Goal: Task Accomplishment & Management: Manage account settings

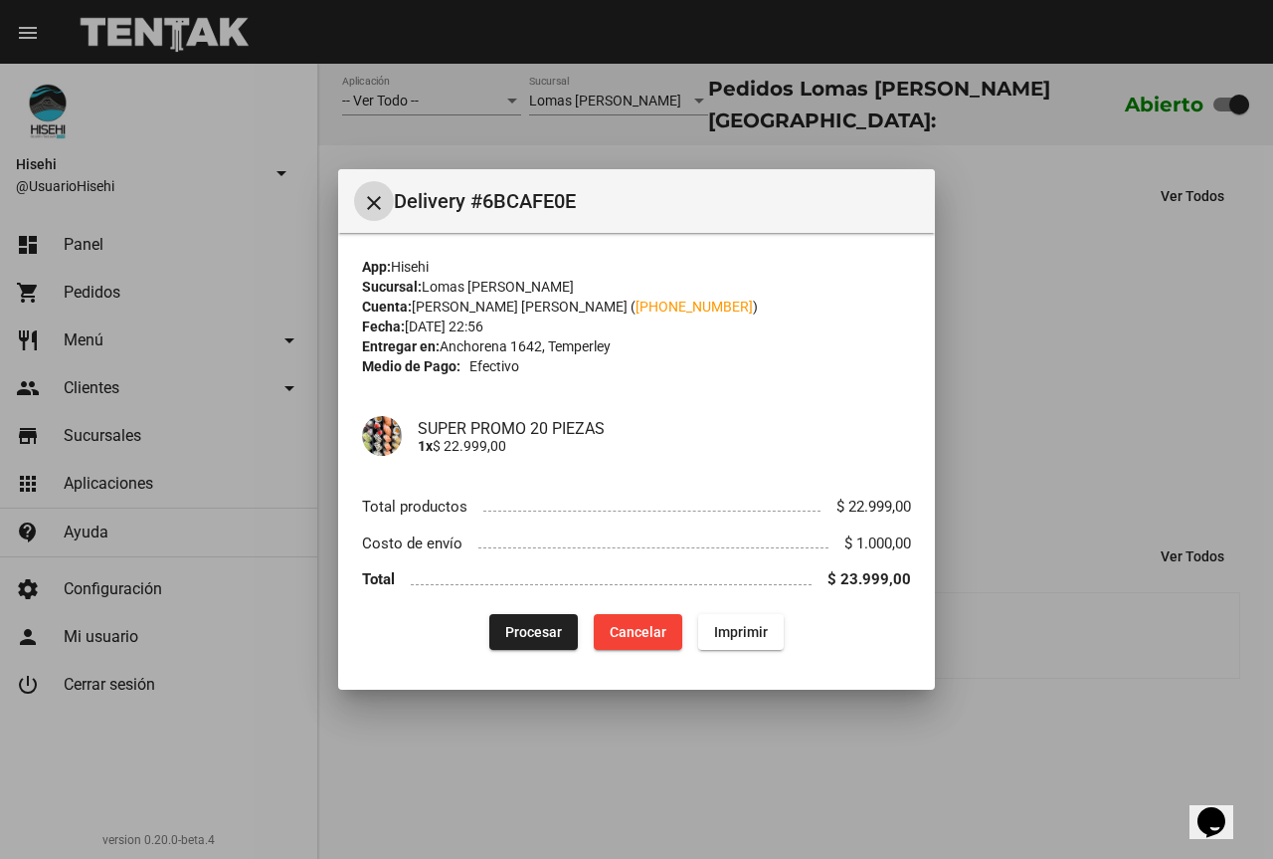
click at [499, 142] on div at bounding box center [636, 429] width 1273 height 859
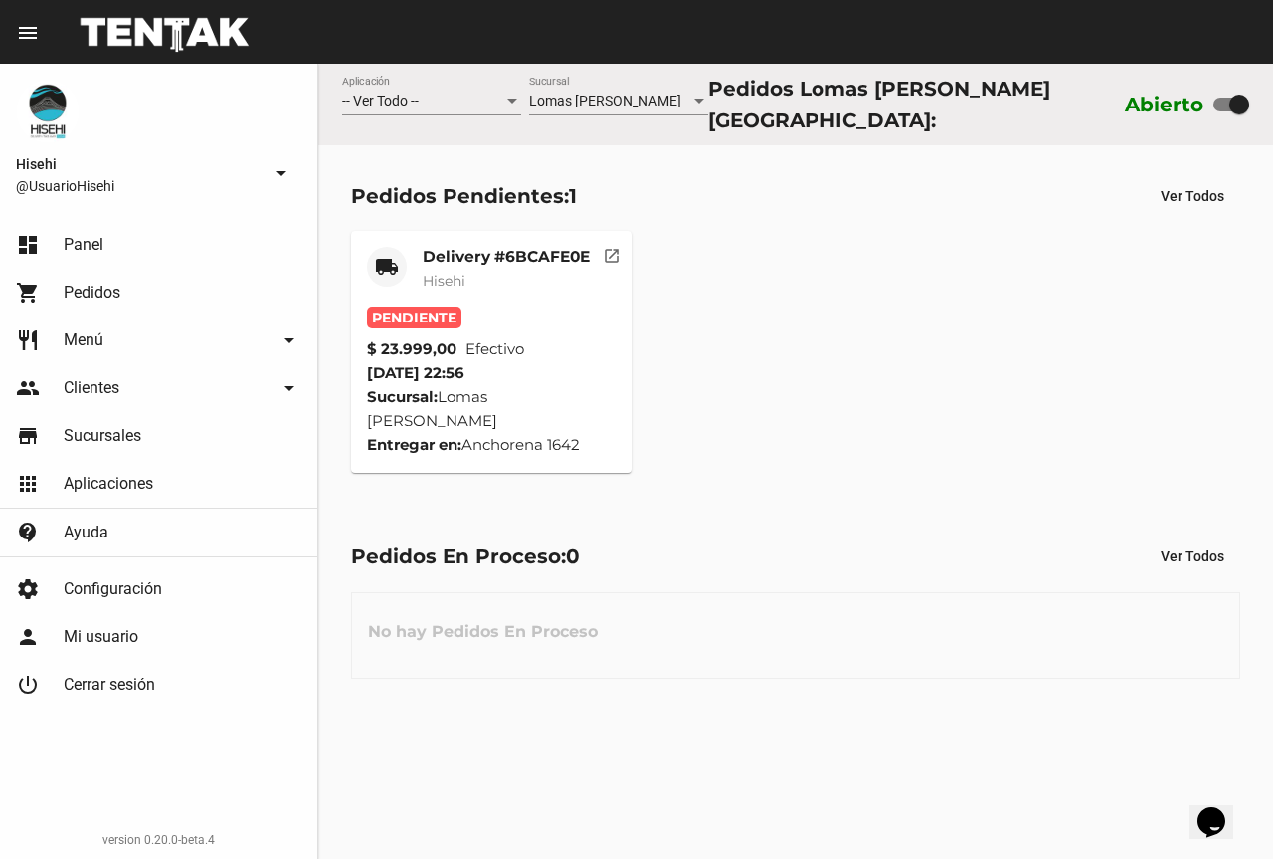
click at [487, 261] on div "Delivery #6BCAFE0E Hisehi" at bounding box center [506, 277] width 167 height 60
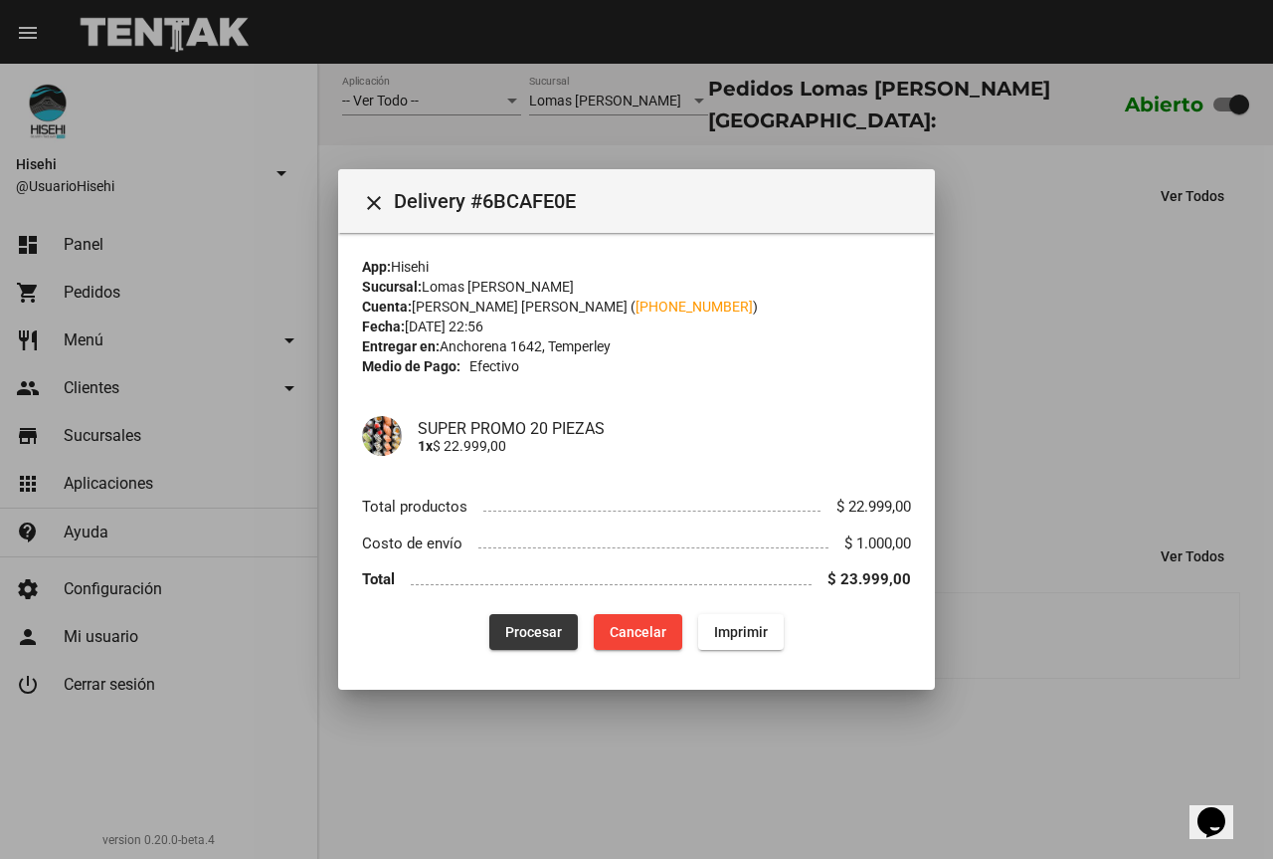
click at [539, 636] on span "Procesar" at bounding box center [533, 632] width 57 height 16
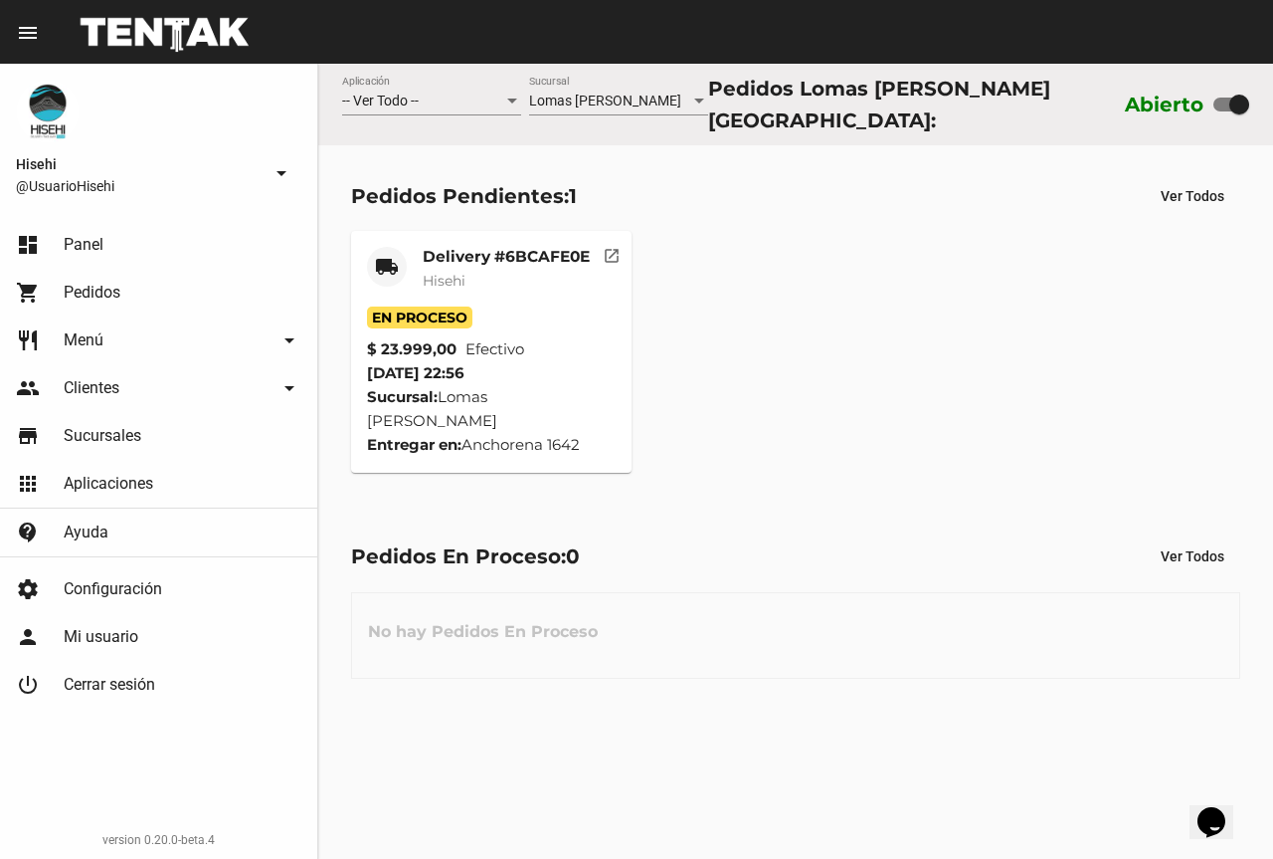
click at [491, 271] on mat-card-subtitle "Hisehi" at bounding box center [506, 281] width 167 height 20
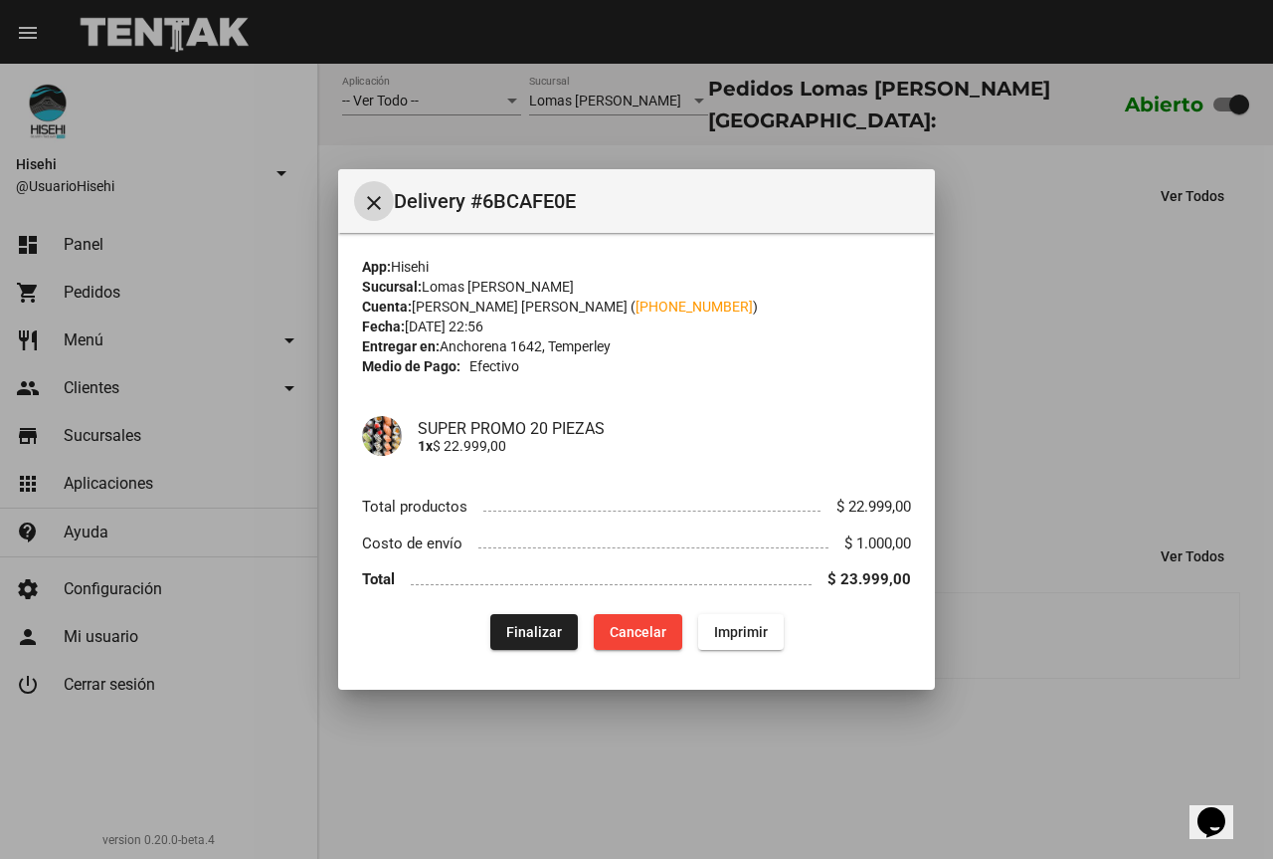
click at [533, 624] on span "Finalizar" at bounding box center [534, 632] width 56 height 16
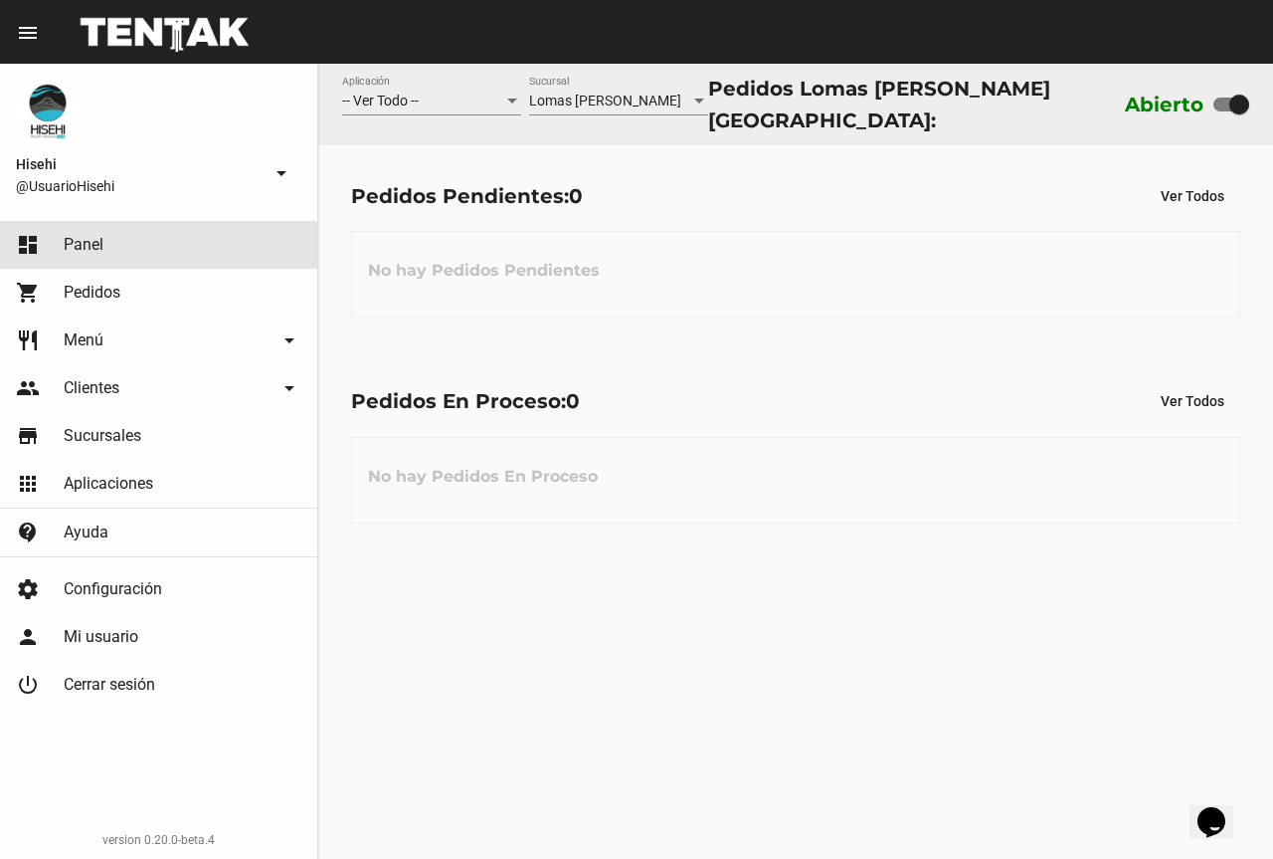
click at [116, 260] on link "dashboard Panel" at bounding box center [158, 245] width 317 height 48
click at [130, 275] on link "shopping_cart Pedidos" at bounding box center [158, 293] width 317 height 48
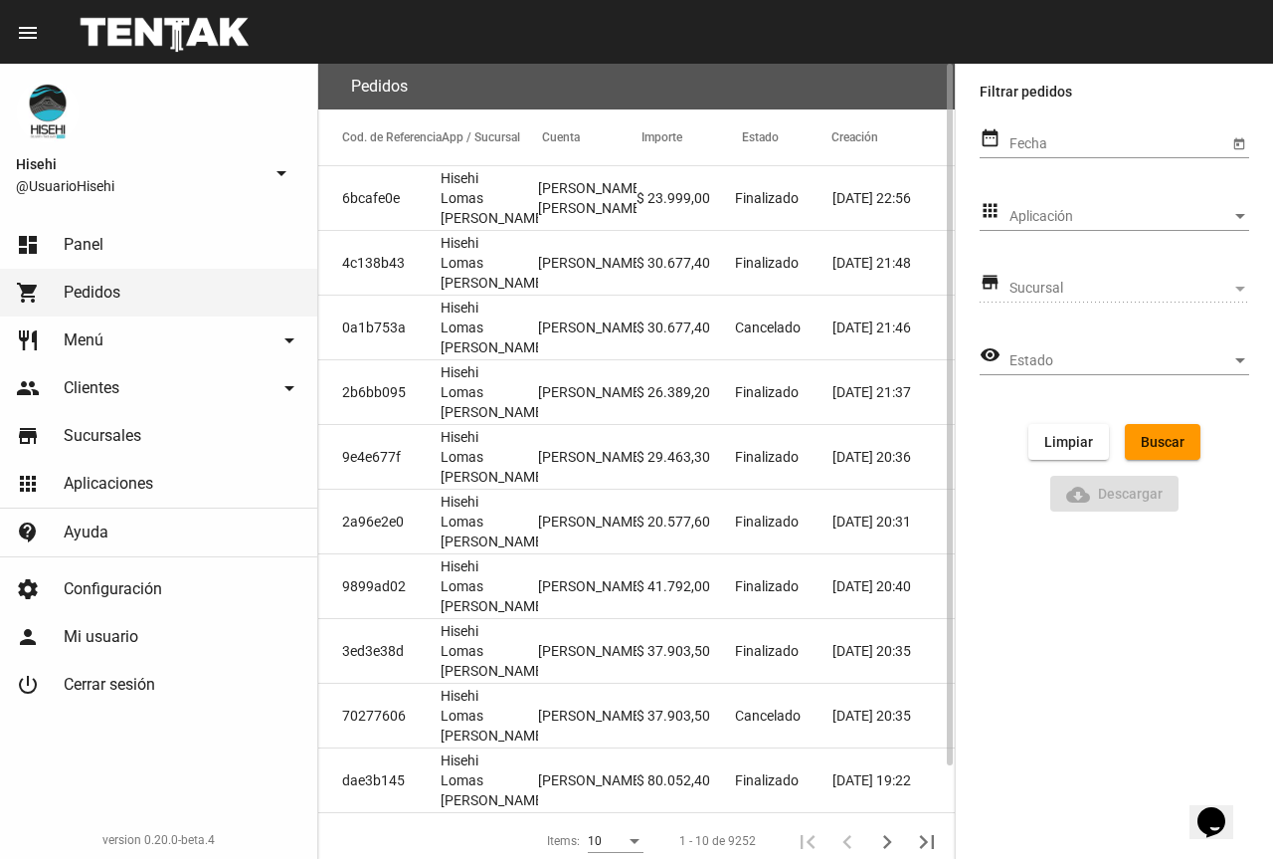
click at [663, 206] on mat-cell "$ 23.999,00" at bounding box center [686, 198] width 98 height 64
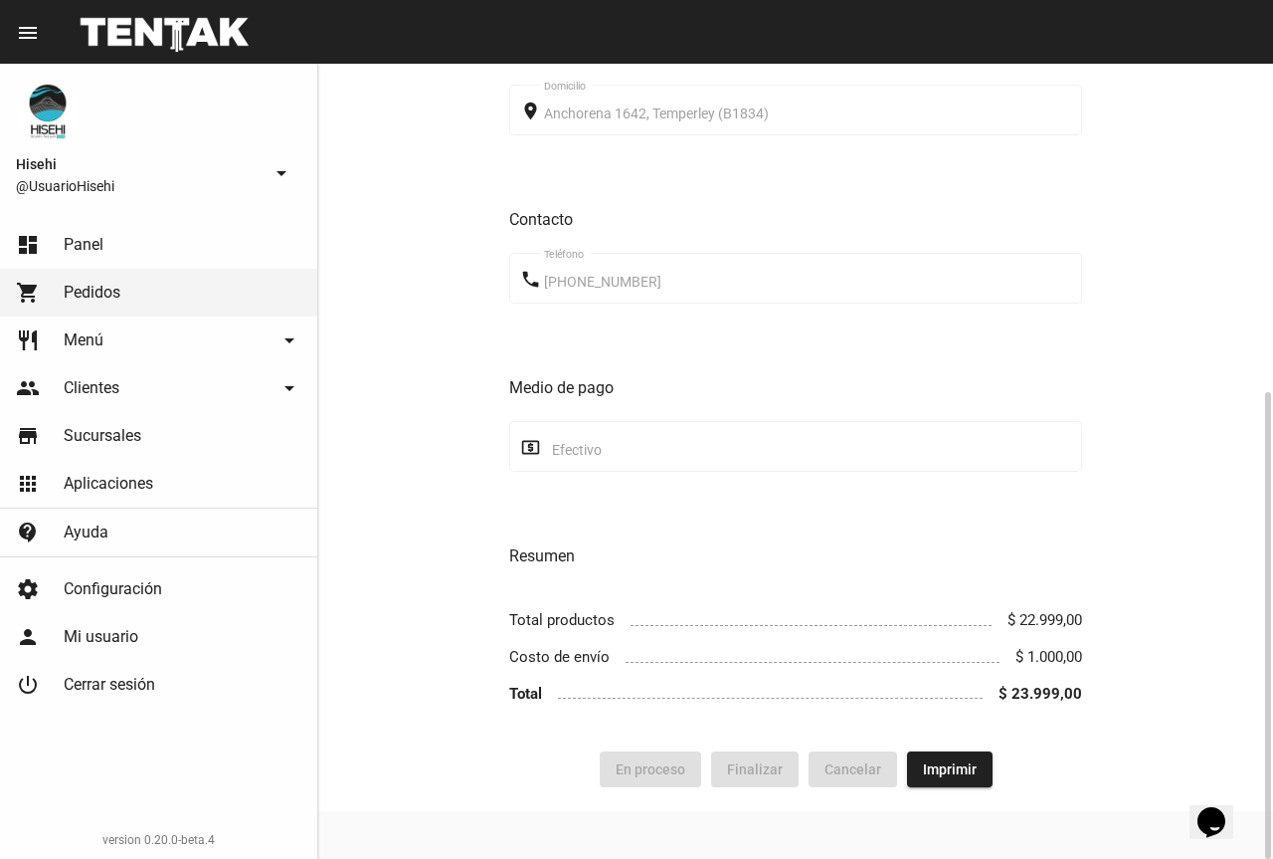
scroll to position [360, 0]
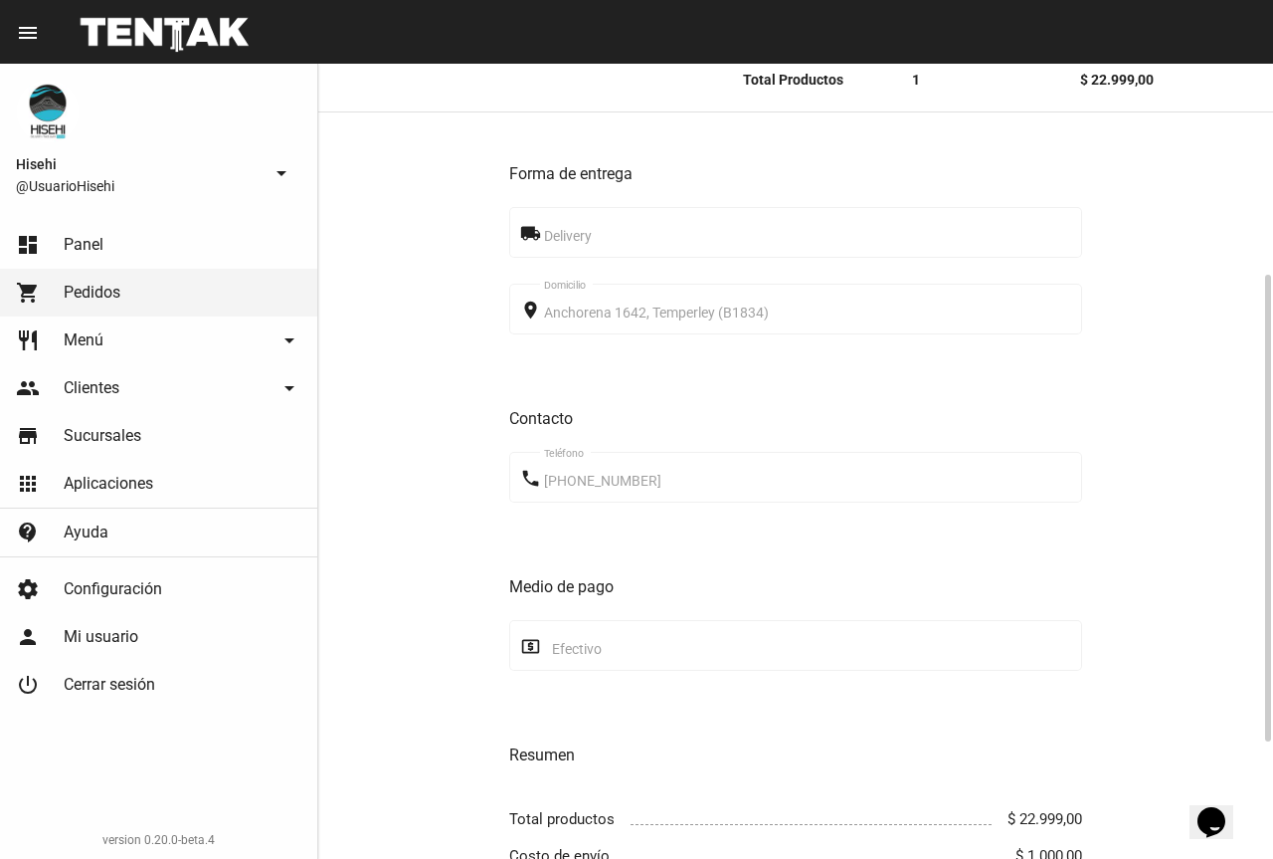
click at [540, 481] on div "phone [PHONE_NUMBER] Teléfono" at bounding box center [795, 476] width 573 height 55
click at [630, 418] on h3 "Contacto" at bounding box center [795, 419] width 573 height 28
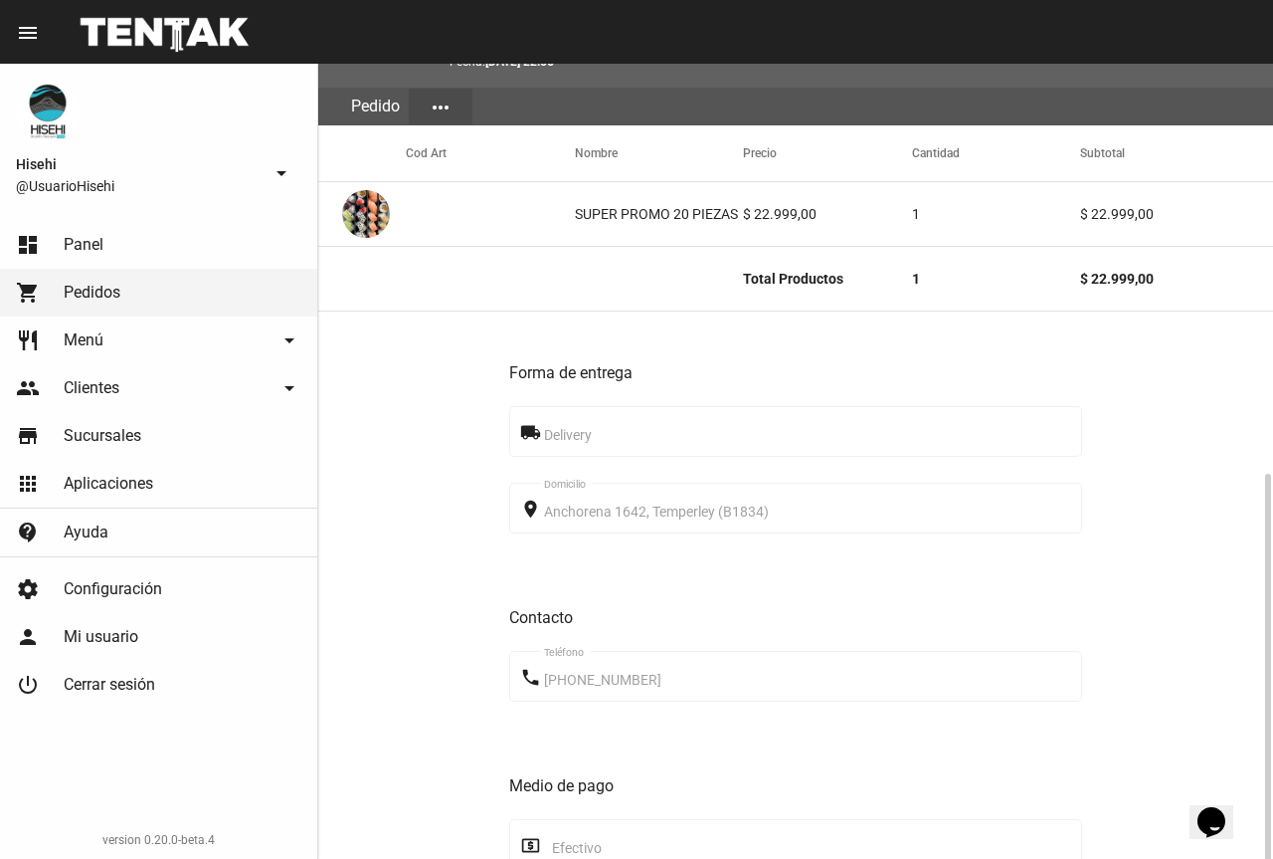
scroll to position [0, 0]
